Goal: Answer question/provide support: Answer question/provide support

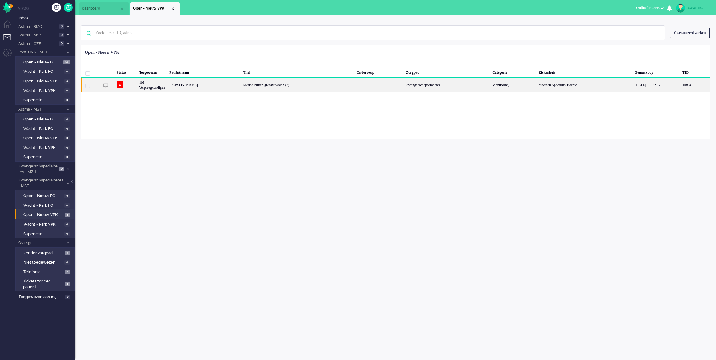
click at [286, 86] on div "Meting buiten grenswaarden (3)" at bounding box center [298, 85] width 114 height 15
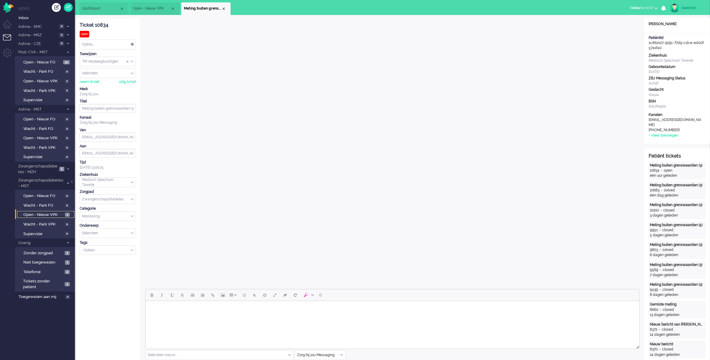
click at [50, 212] on span "Open - Nieuw VPK" at bounding box center [43, 215] width 40 height 6
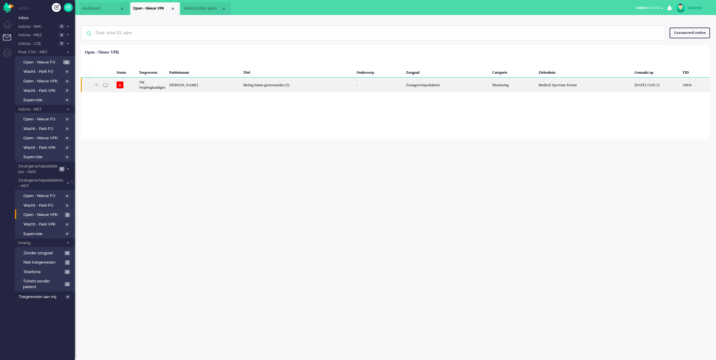
click at [237, 87] on div "[PERSON_NAME]" at bounding box center [204, 85] width 74 height 15
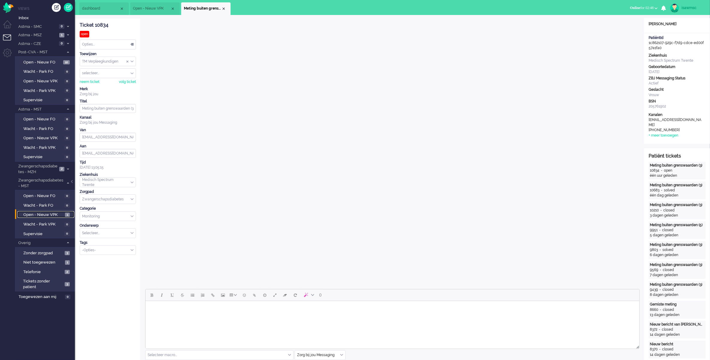
click at [60, 211] on link "Open - Nieuw VPK 1" at bounding box center [45, 214] width 57 height 7
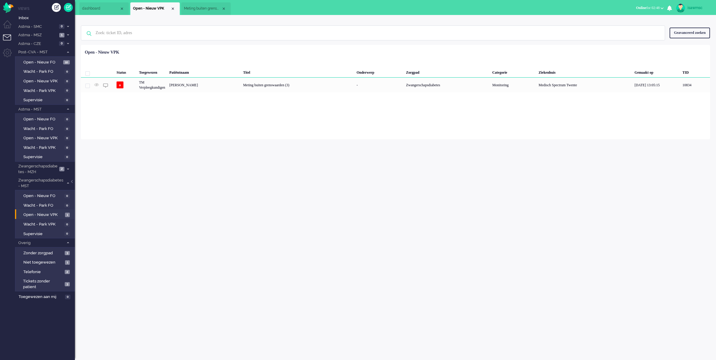
click at [332, 156] on div "isawmsc Thuis Ticket Csat Mijn gemiddelde cijfer Deze week - Ticket Bijdragen P…" at bounding box center [395, 187] width 641 height 345
click at [412, 266] on div "isawmsc Thuis Ticket Csat Mijn gemiddelde cijfer Deze week - Ticket Bijdragen P…" at bounding box center [395, 187] width 641 height 345
click at [225, 8] on div "Close tab" at bounding box center [223, 8] width 5 height 5
click at [223, 167] on div "isawmsc Thuis Ticket Csat Mijn gemiddelde cijfer Deze week - Ticket Bijdragen P…" at bounding box center [395, 187] width 641 height 345
click at [224, 161] on div "isawmsc Thuis Ticket Csat Mijn gemiddelde cijfer Deze week - Ticket Bijdragen P…" at bounding box center [395, 187] width 641 height 345
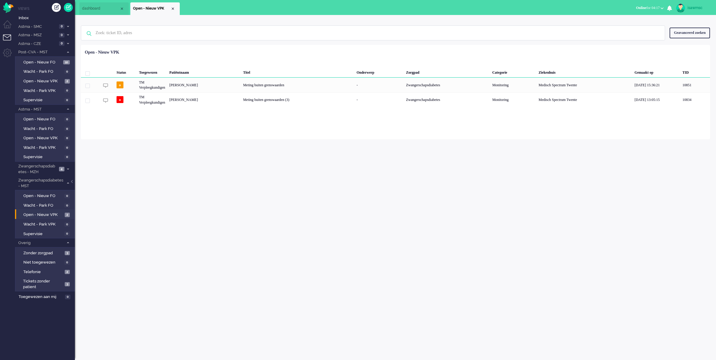
click at [289, 155] on div "isawmsc Thuis Ticket Csat Mijn gemiddelde cijfer Deze week - Ticket Bijdragen P…" at bounding box center [395, 187] width 641 height 345
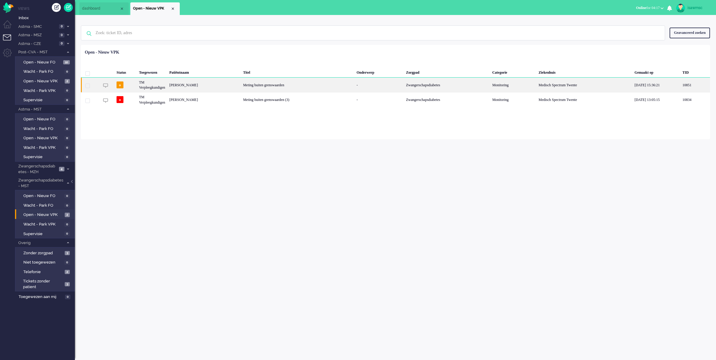
click at [311, 87] on div "Meting buiten grenswaarden" at bounding box center [298, 85] width 114 height 15
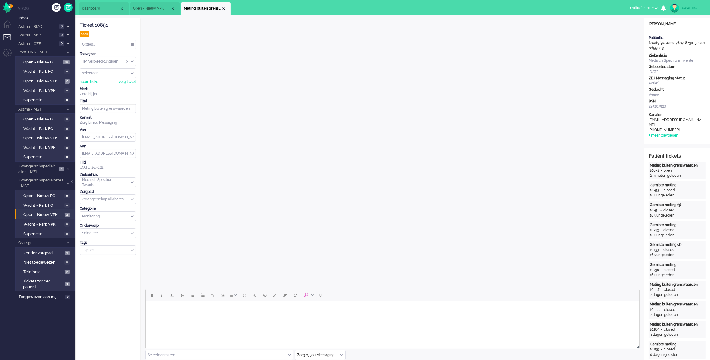
click at [266, 306] on body "Rich Text Area. Press ALT-0 for help." at bounding box center [392, 309] width 489 height 10
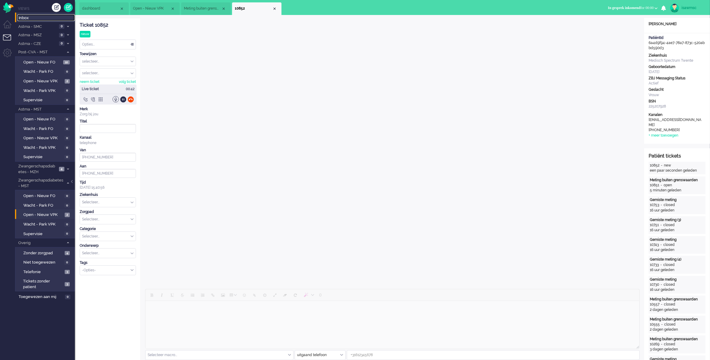
click at [37, 19] on span "Inbox" at bounding box center [47, 18] width 56 height 6
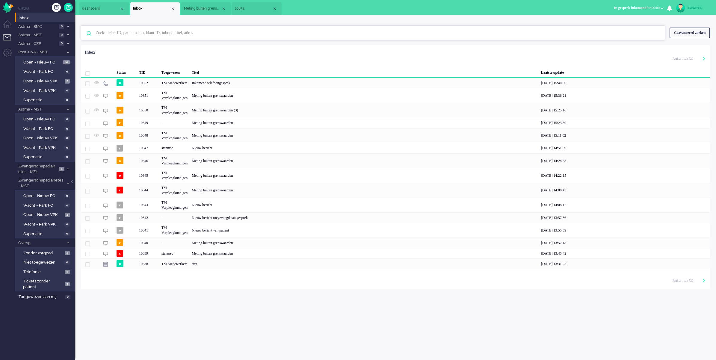
click at [204, 35] on input "text" at bounding box center [374, 33] width 566 height 14
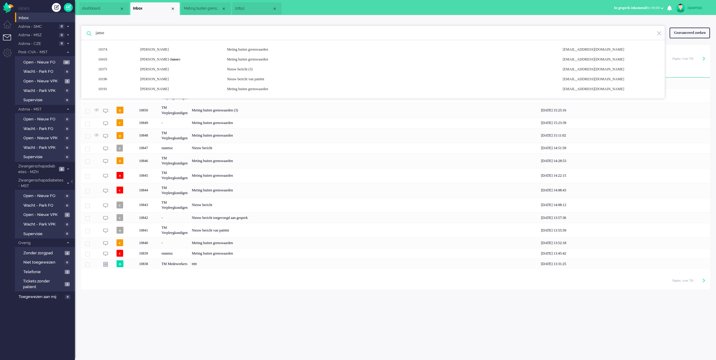
type input "[PERSON_NAME]"
drag, startPoint x: 112, startPoint y: 28, endPoint x: 91, endPoint y: 38, distance: 22.4
click at [91, 38] on input "[PERSON_NAME]" at bounding box center [374, 33] width 566 height 14
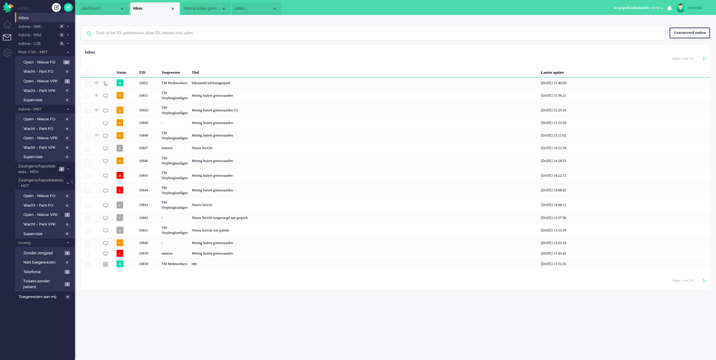
click at [333, 11] on ul "dashboard Inbox Meting buiten grenswaarden 10852" at bounding box center [336, 7] width 515 height 15
click at [68, 216] on span "2" at bounding box center [67, 215] width 5 height 4
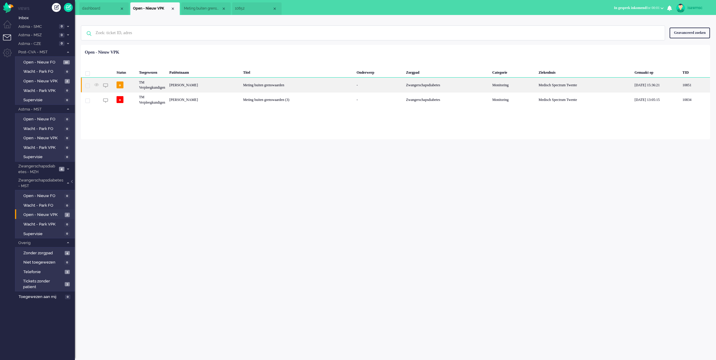
click at [211, 88] on div "[PERSON_NAME]" at bounding box center [204, 85] width 74 height 15
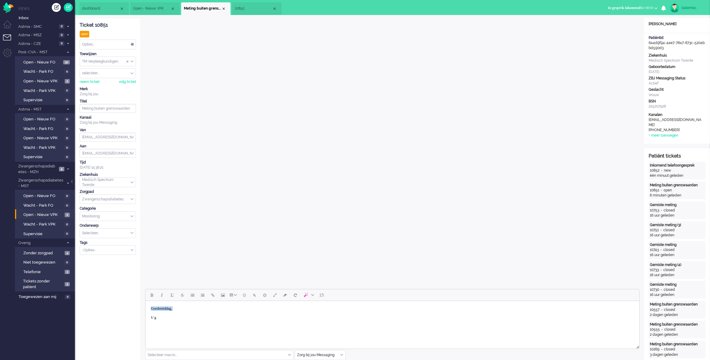
drag, startPoint x: 176, startPoint y: 315, endPoint x: 289, endPoint y: 610, distance: 316.7
click at [145, 305] on html "Goedemiddag, U g" at bounding box center [392, 313] width 494 height 24
click at [168, 318] on body "Goedemiddag, U g" at bounding box center [392, 313] width 489 height 19
drag, startPoint x: 167, startPoint y: 318, endPoint x: 134, endPoint y: 306, distance: 35.3
click at [145, 306] on html "Goedemiddag, U g" at bounding box center [392, 313] width 494 height 24
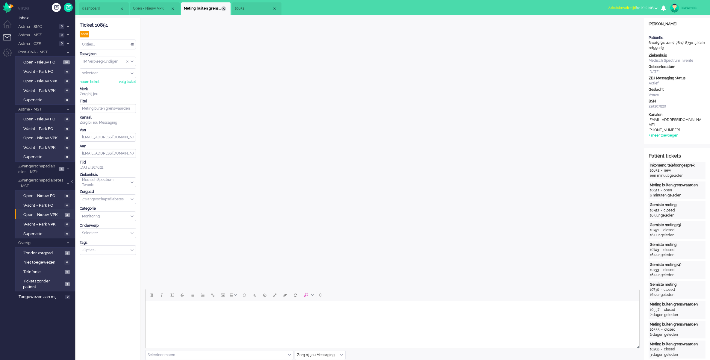
click at [222, 10] on div "Close tab" at bounding box center [223, 8] width 5 height 5
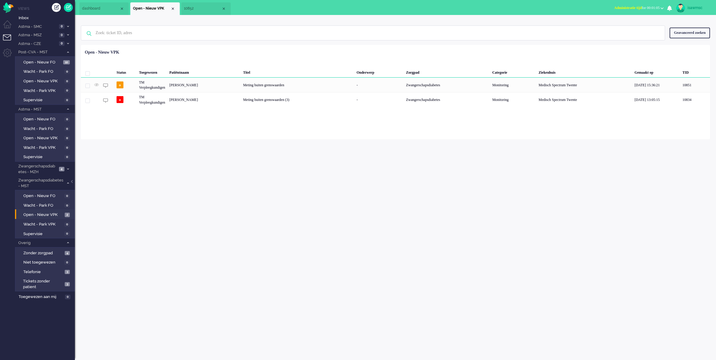
click at [222, 10] on div "Close tab" at bounding box center [223, 8] width 5 height 5
click at [266, 20] on div "Geen zoekresultaten [PERSON_NAME] nog eens Geavanceerd zoeken Geavanceerd zoeke…" at bounding box center [395, 77] width 641 height 124
click at [59, 211] on link "Open - Nieuw VPK 2" at bounding box center [45, 214] width 57 height 7
click at [303, 64] on div "Geselecteerd 0 Set Status: open pending holding solved Verwijder Selecteer... U…" at bounding box center [395, 60] width 629 height 12
click at [50, 270] on span "Telefonie" at bounding box center [43, 272] width 40 height 6
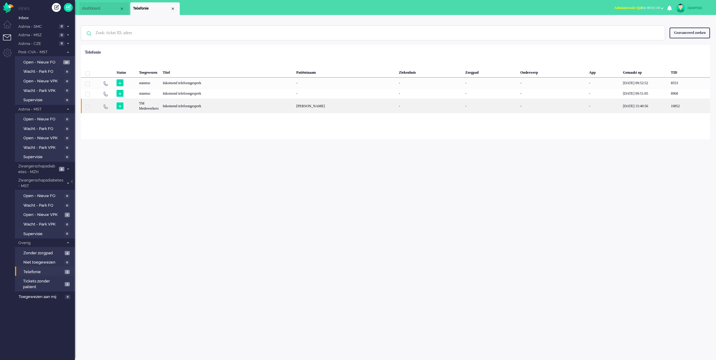
click at [211, 107] on div "Inkomend telefoongesprek" at bounding box center [228, 106] width 134 height 15
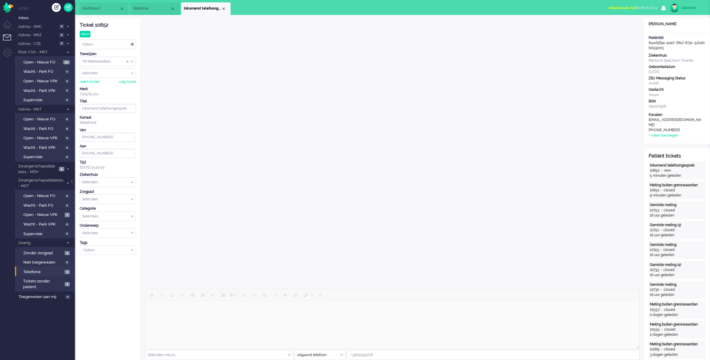
click at [132, 45] on div "Opties..." at bounding box center [108, 44] width 56 height 9
click at [108, 84] on li "Opgelost" at bounding box center [108, 87] width 56 height 9
click at [225, 8] on div "Close tab" at bounding box center [223, 8] width 5 height 5
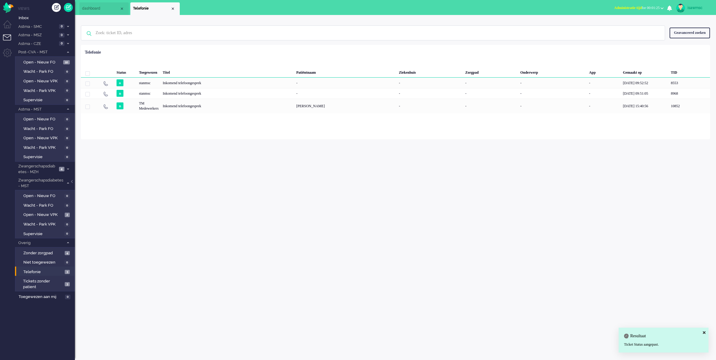
click at [624, 10] on span "Administratie tijd" at bounding box center [628, 8] width 28 height 4
click at [622, 28] on label "Online" at bounding box center [638, 26] width 47 height 5
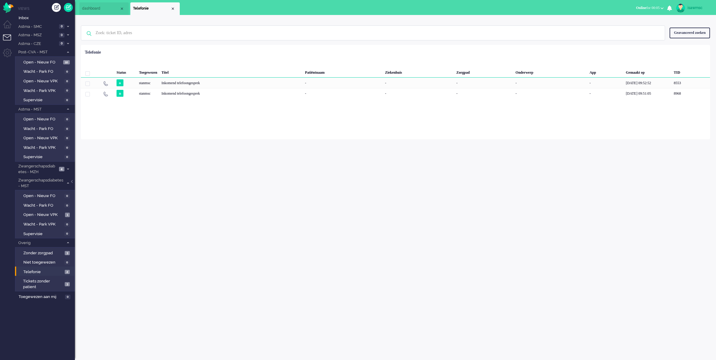
click at [268, 169] on div "isawmsc Thuis Ticket Csat Mijn gemiddelde cijfer Deze week - Ticket Bijdragen P…" at bounding box center [395, 187] width 641 height 345
click at [51, 212] on span "Open - Nieuw VPK" at bounding box center [43, 215] width 40 height 6
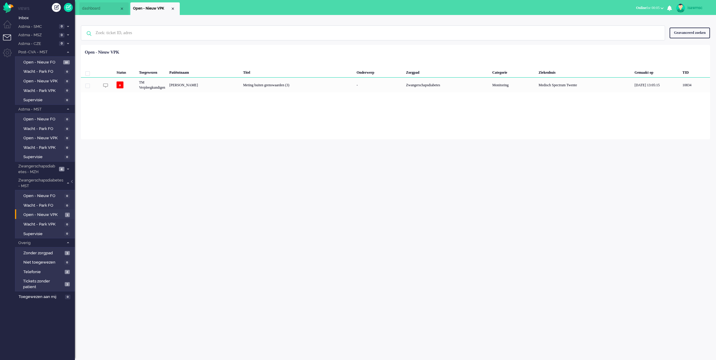
click at [194, 186] on div "isawmsc Thuis Ticket Csat Mijn gemiddelde cijfer Deze week - Ticket Bijdragen P…" at bounding box center [395, 187] width 641 height 345
